Goal: Task Accomplishment & Management: Manage account settings

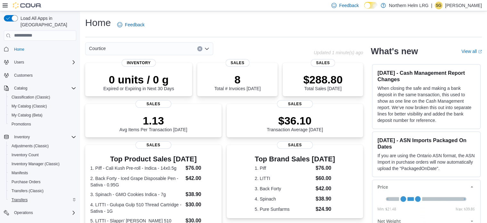
scroll to position [37, 0]
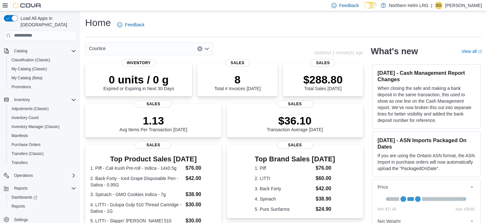
click at [459, 4] on p "Skyler Griswold" at bounding box center [463, 6] width 37 height 8
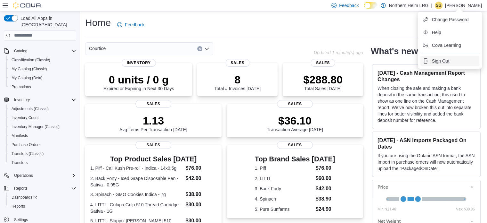
click at [445, 63] on span "Sign Out" at bounding box center [440, 61] width 17 height 6
